Goal: Navigation & Orientation: Find specific page/section

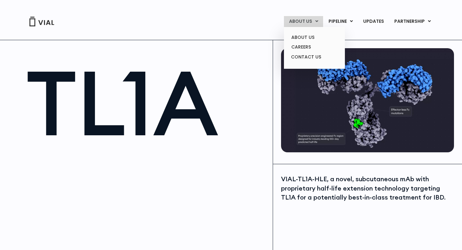
click at [307, 20] on link "ABOUT US" at bounding box center [303, 21] width 39 height 11
click at [307, 34] on link "ABOUT US" at bounding box center [314, 37] width 56 height 10
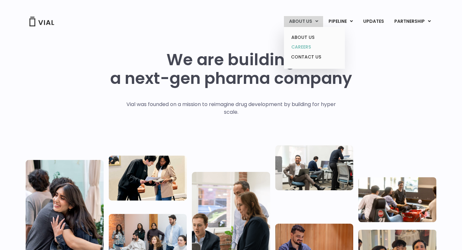
click at [315, 49] on link "CAREERS" at bounding box center [314, 47] width 56 height 10
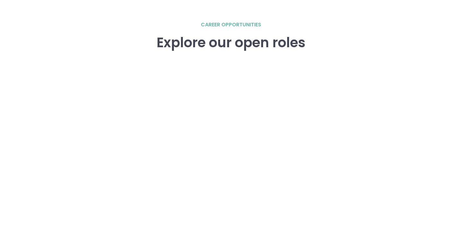
scroll to position [867, 0]
